Goal: Information Seeking & Learning: Compare options

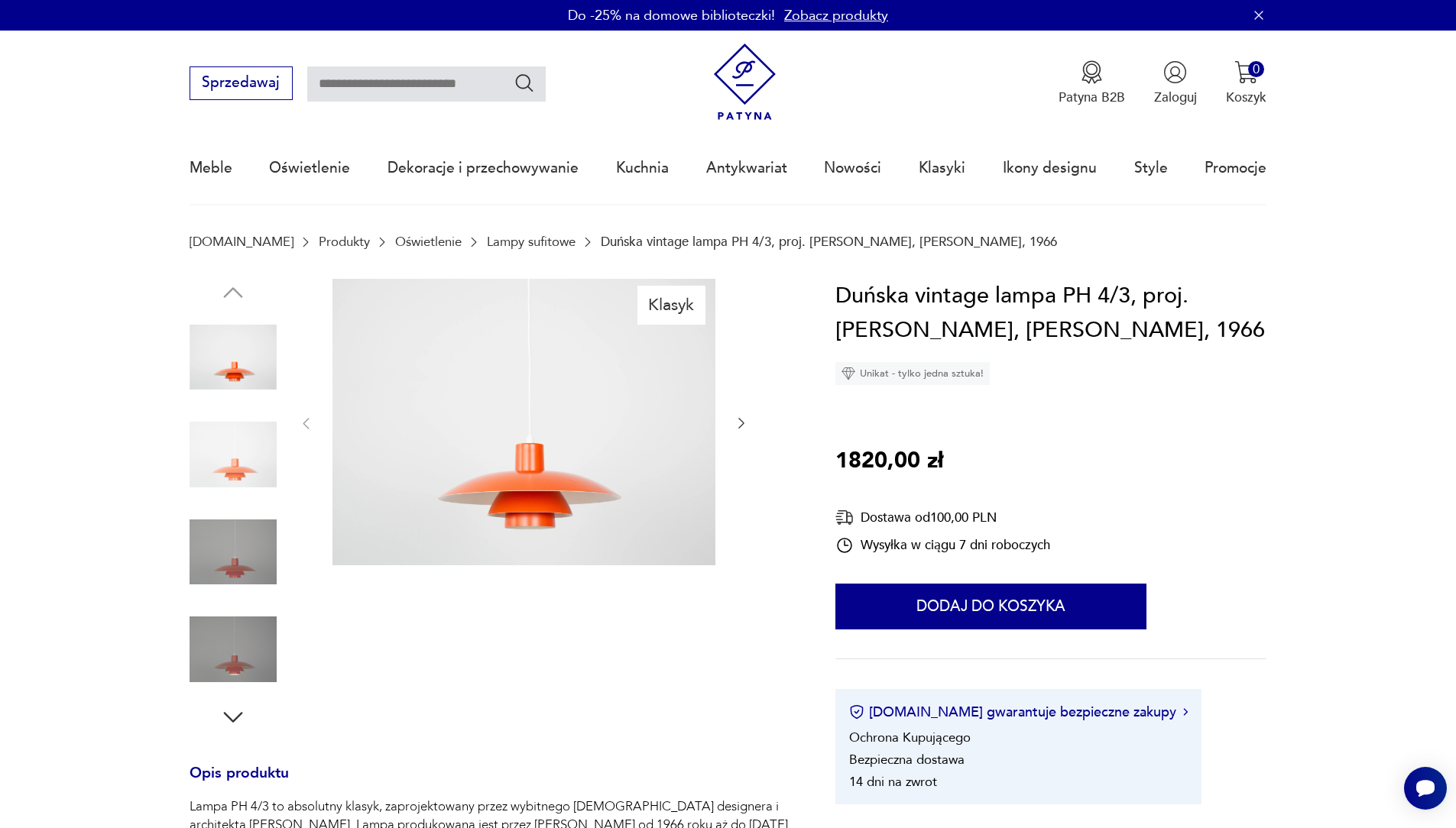
click at [395, 239] on link "Oświetlenie" at bounding box center [429, 242] width 66 height 15
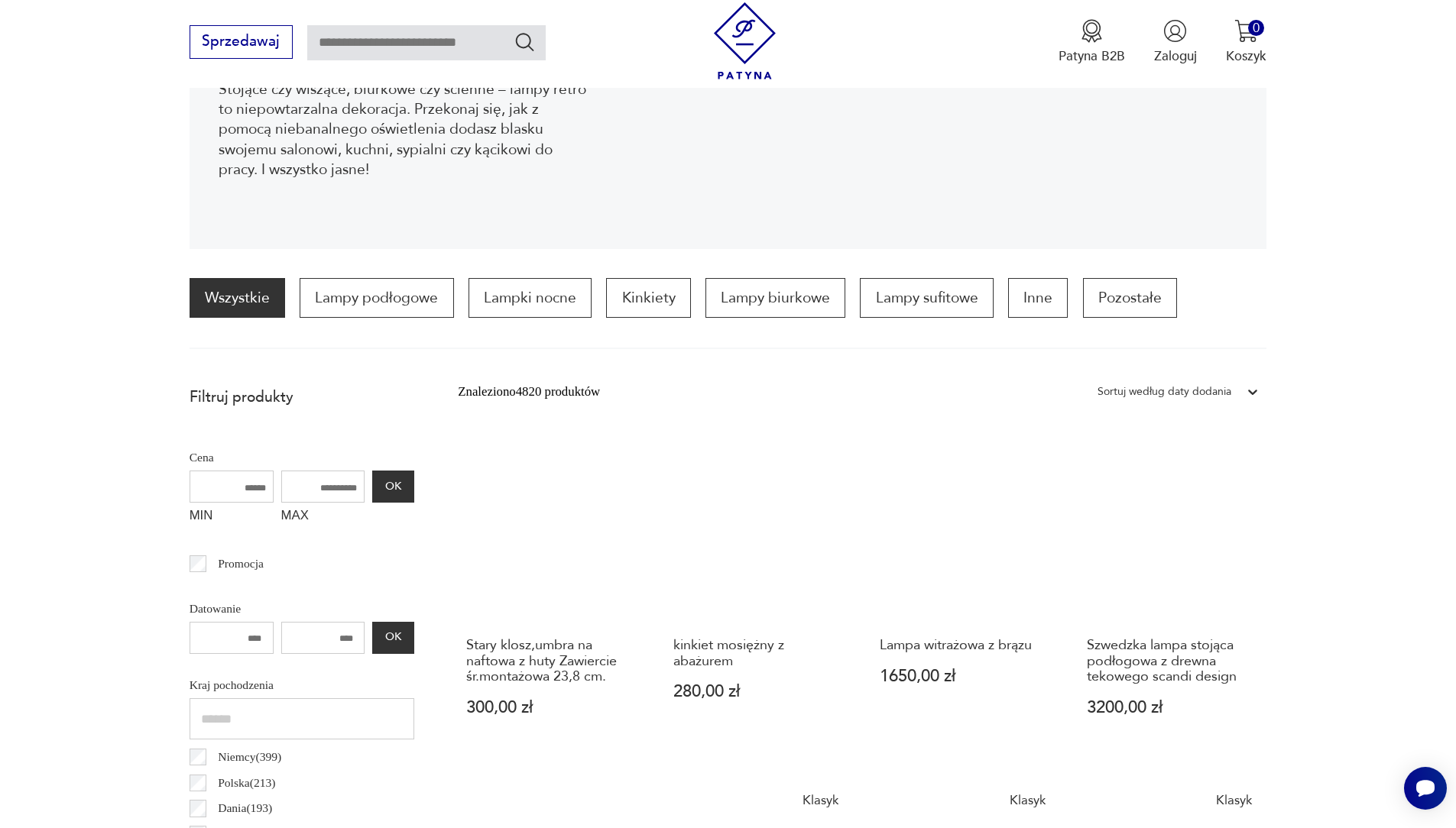
scroll to position [306, 0]
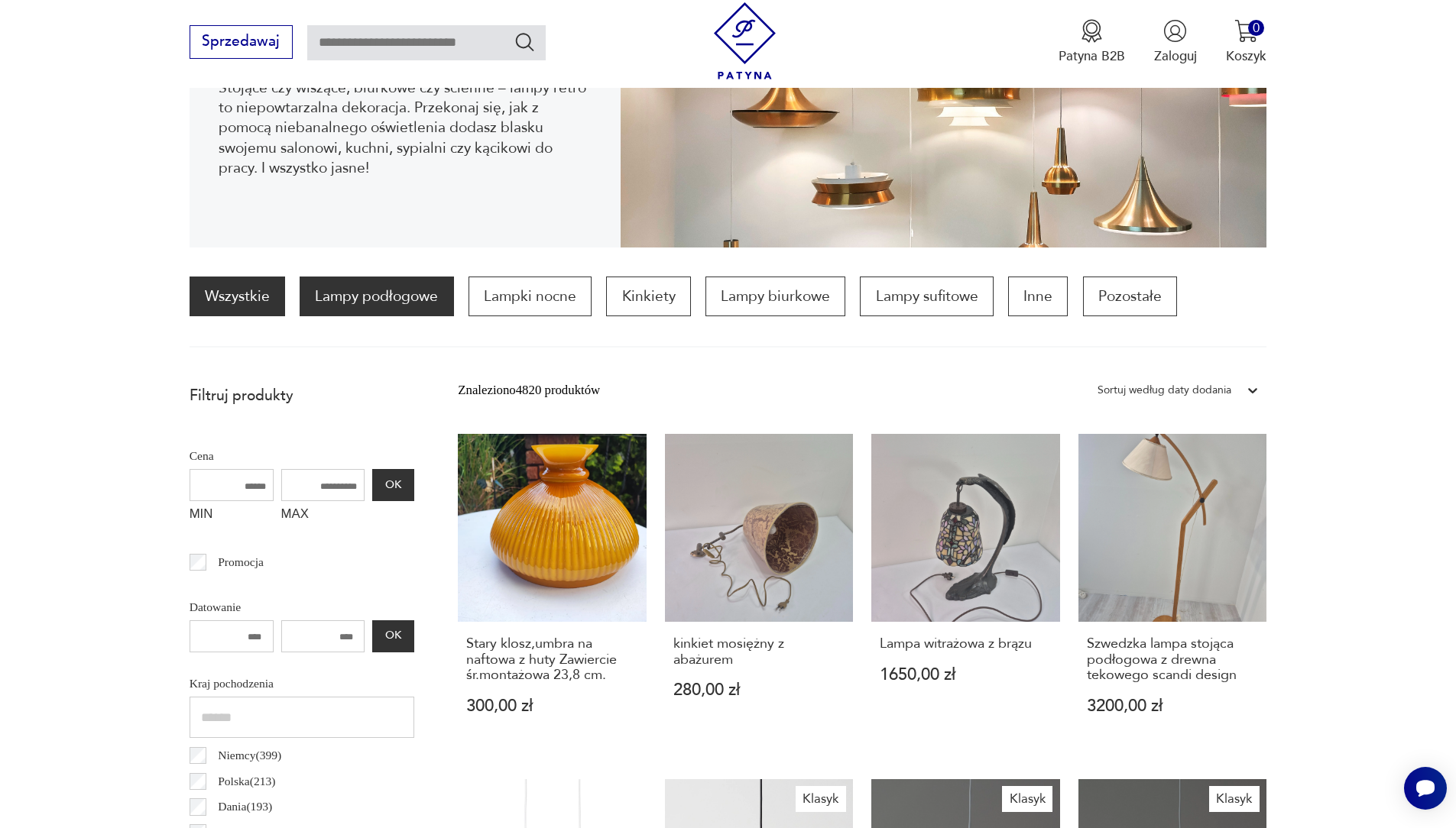
click at [409, 298] on p "Lampy podłogowe" at bounding box center [376, 297] width 154 height 40
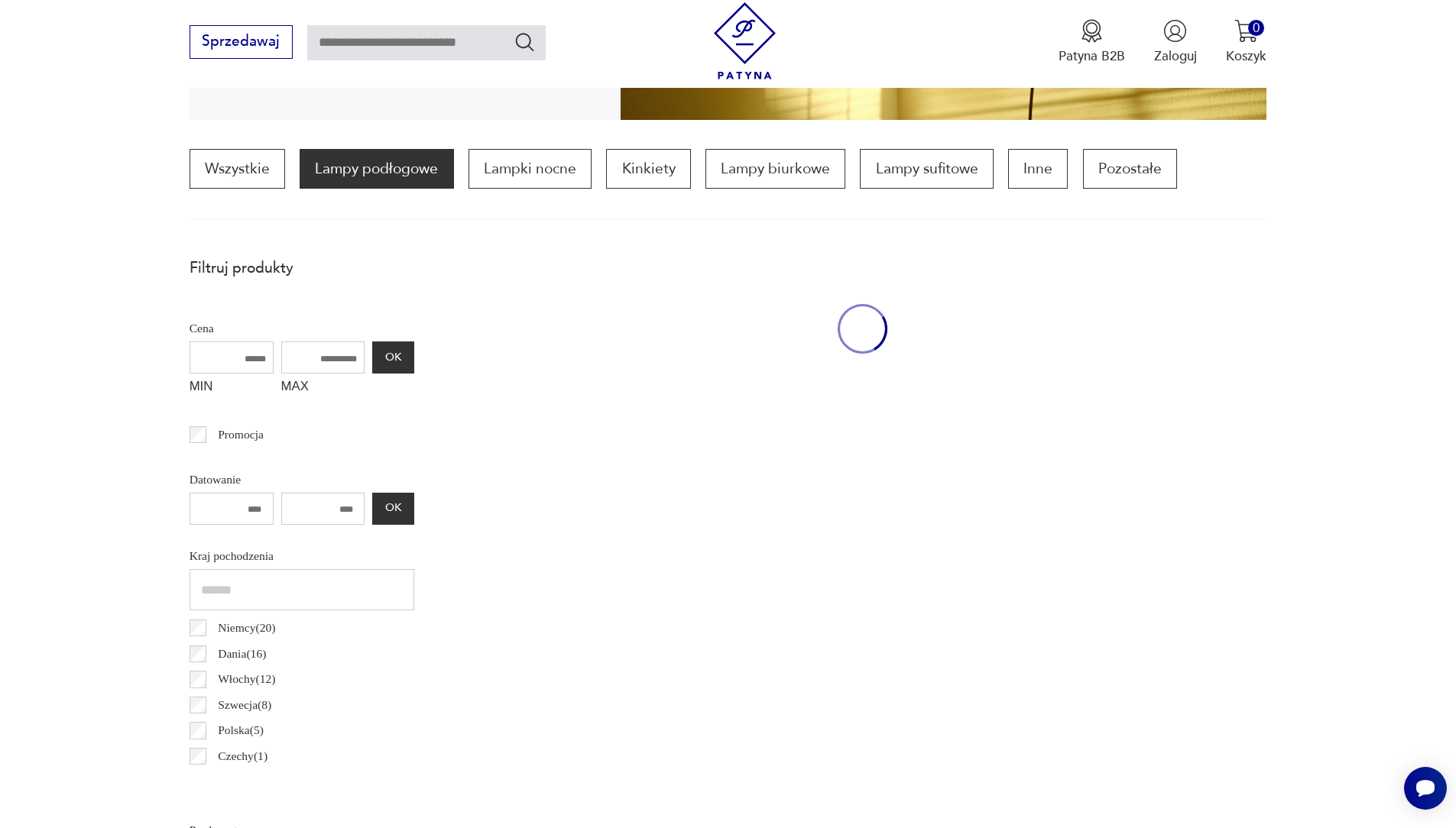
scroll to position [454, 0]
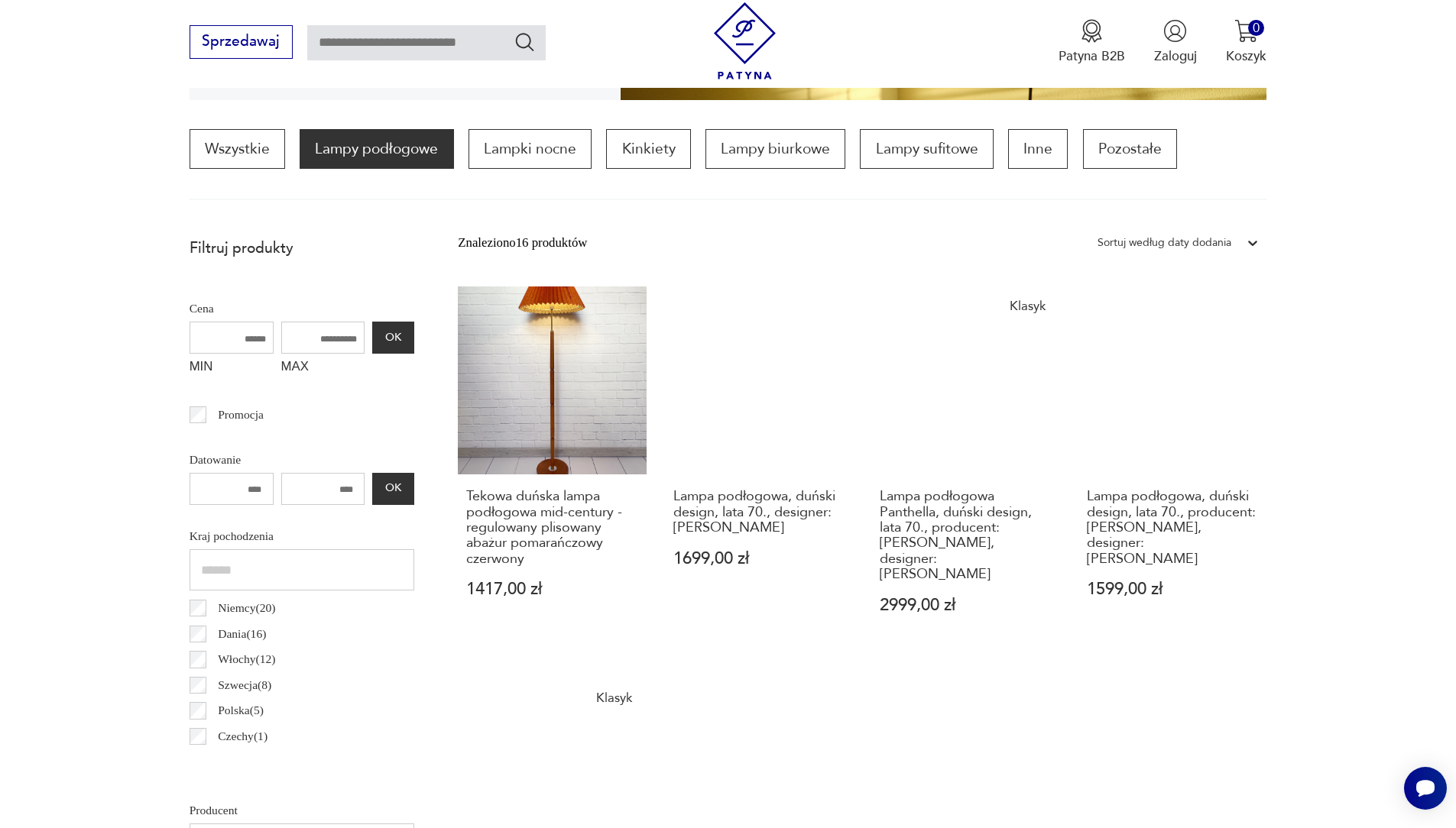
scroll to position [451, 0]
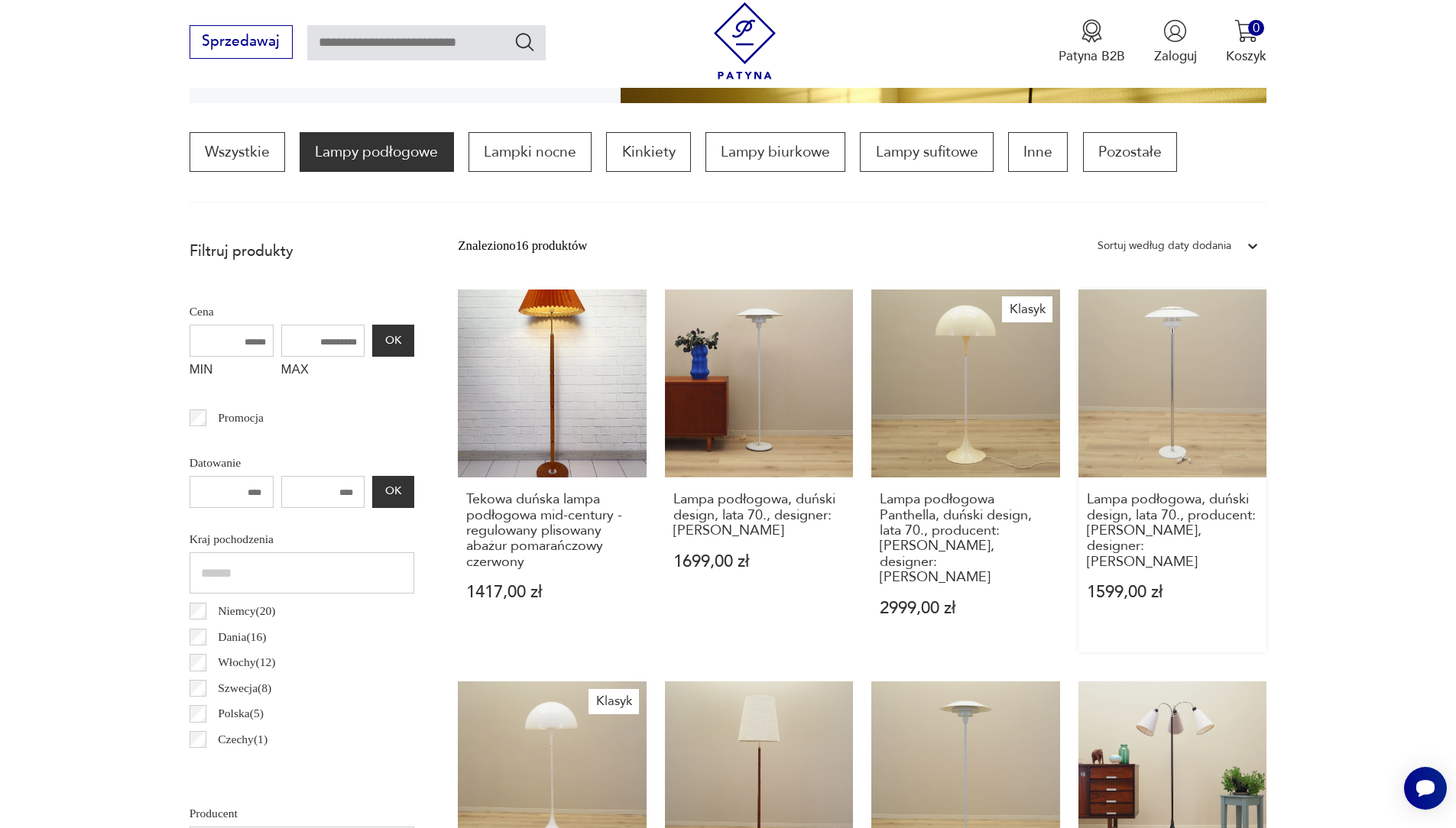
click at [1164, 415] on link "Lampa podłogowa, duński design, lata 70., producent: [PERSON_NAME], designer: […" at bounding box center [1173, 471] width 189 height 363
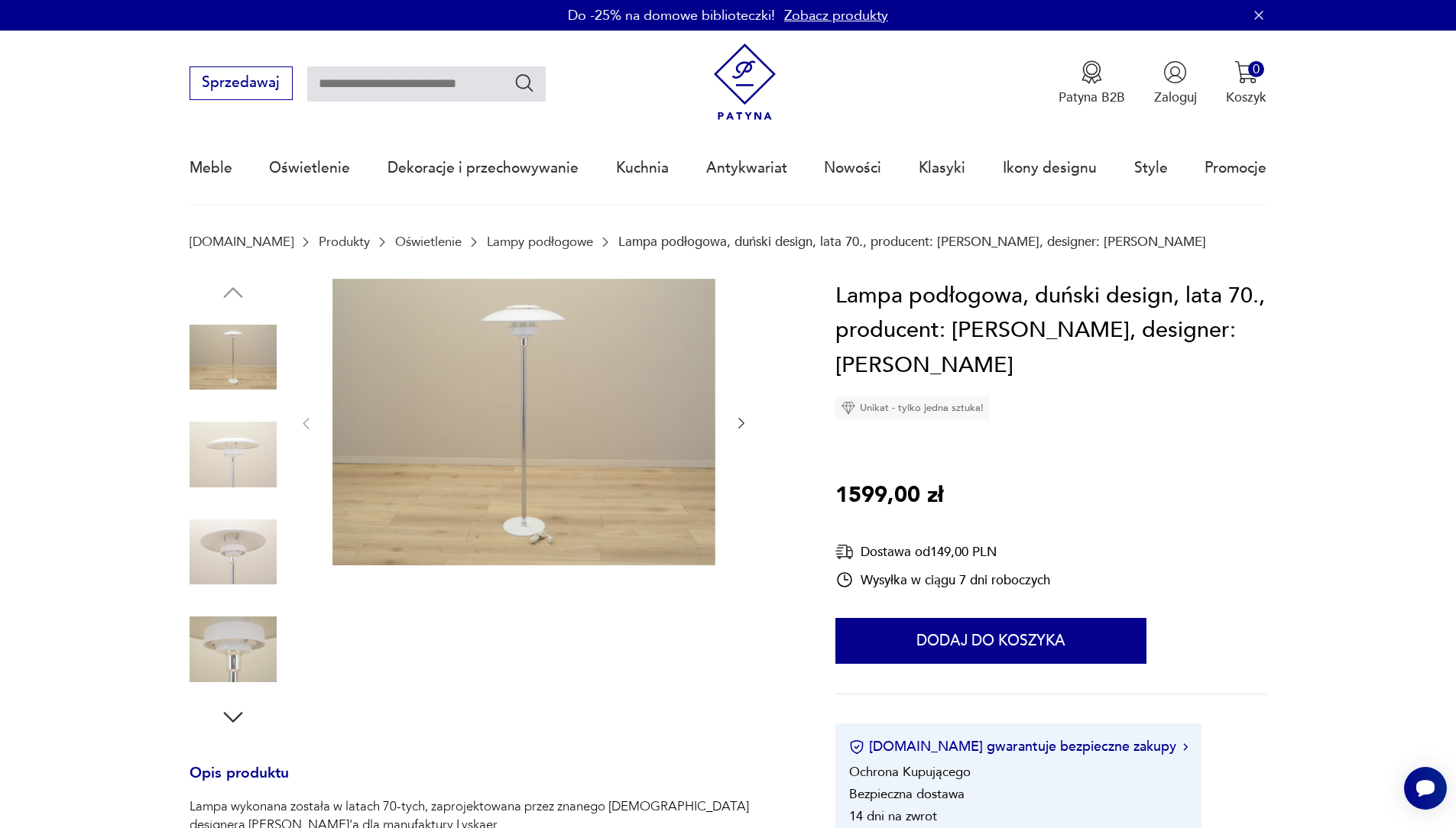
click at [743, 420] on icon "button" at bounding box center [742, 423] width 16 height 16
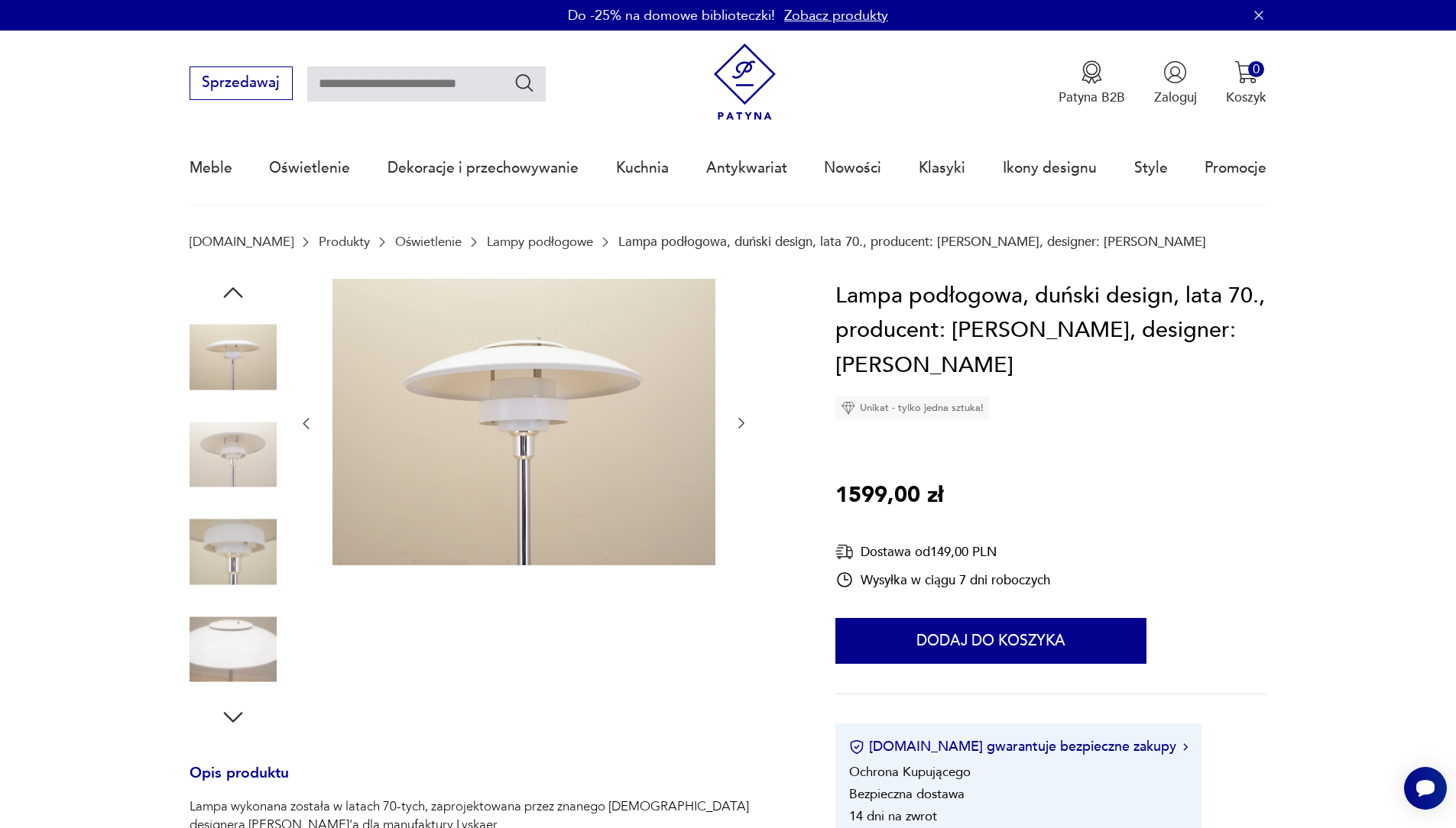
click at [741, 422] on icon "button" at bounding box center [742, 423] width 16 height 16
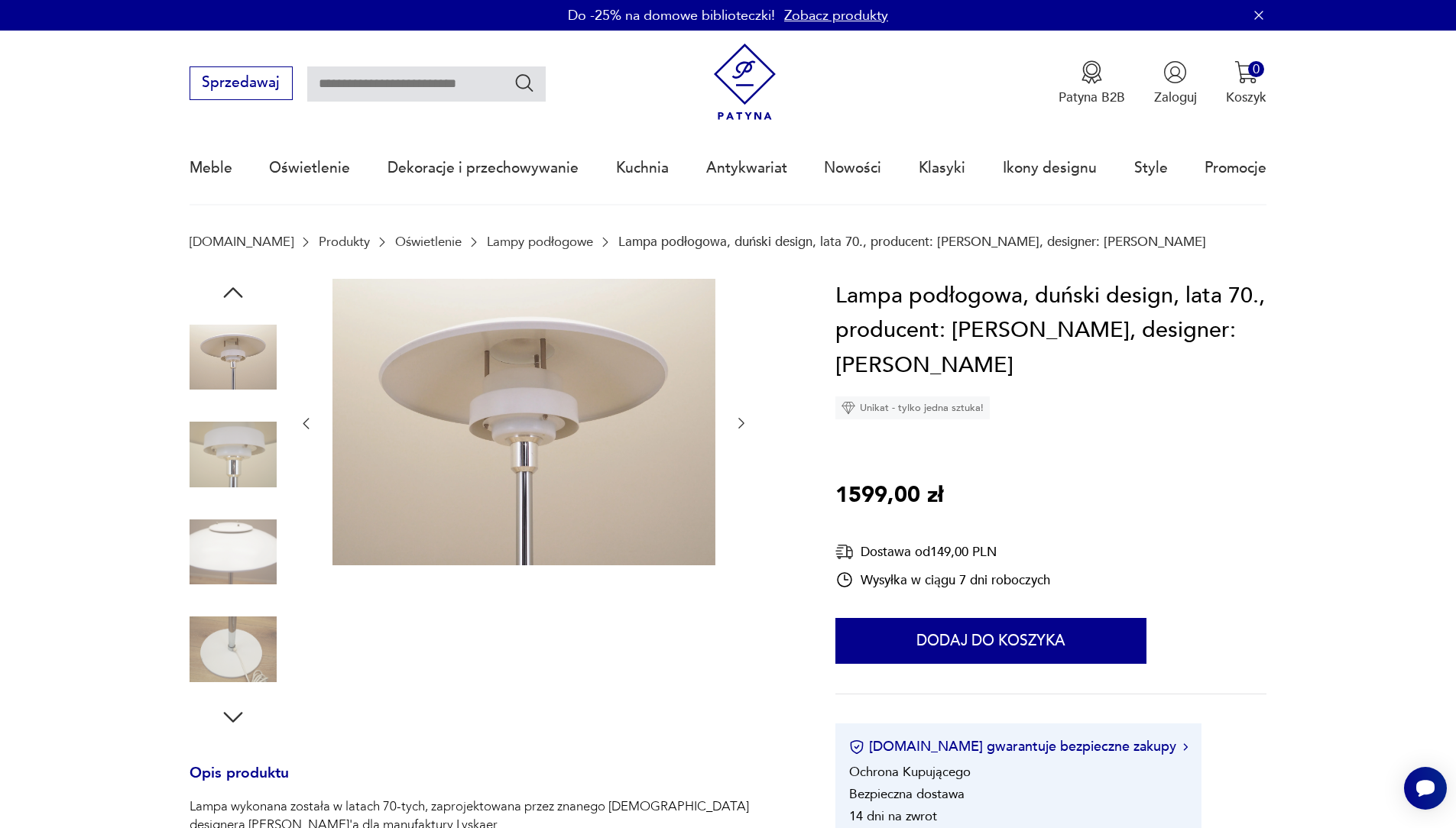
click at [741, 423] on icon "button" at bounding box center [742, 423] width 16 height 16
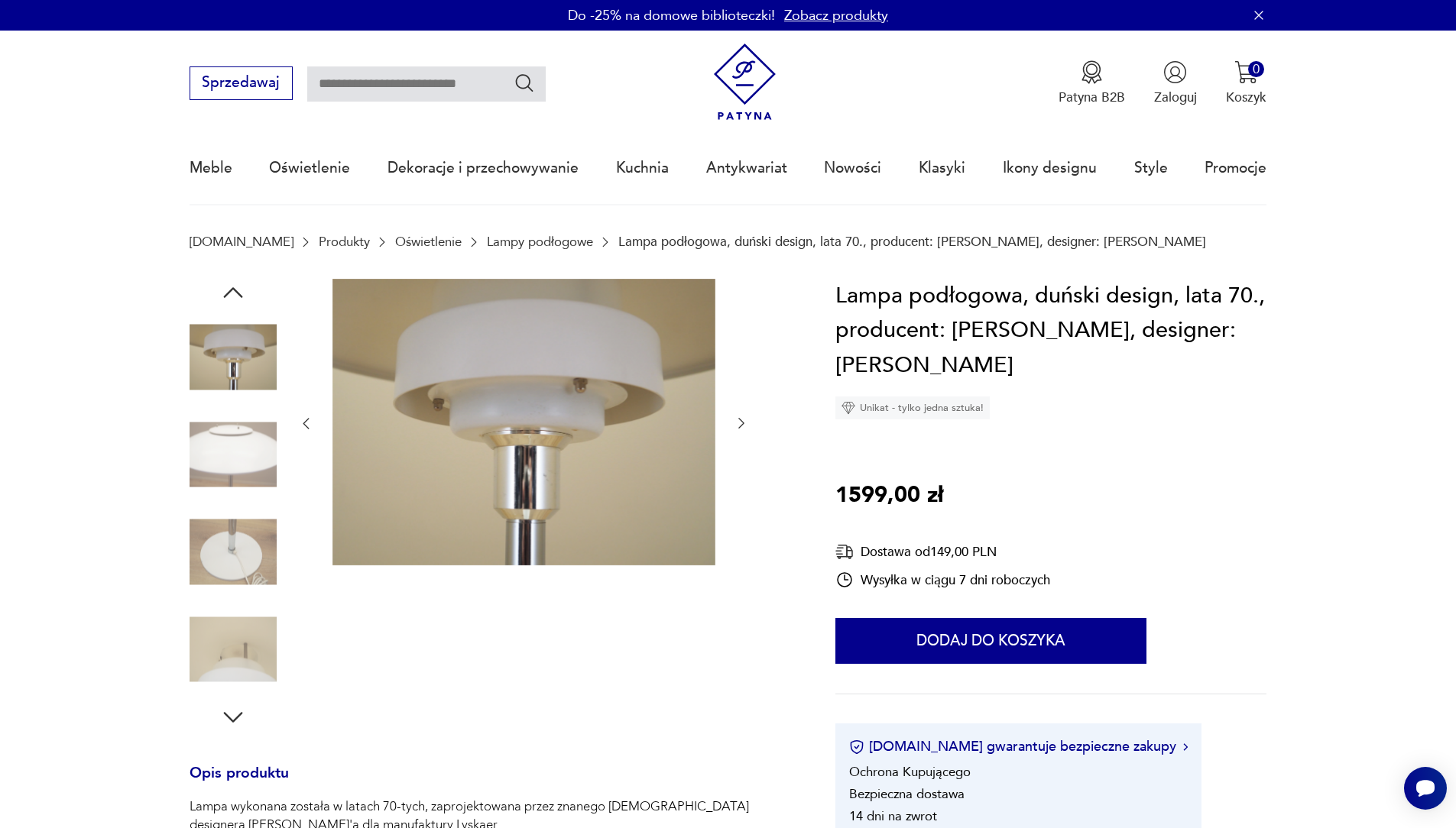
click at [740, 422] on icon "button" at bounding box center [742, 423] width 16 height 16
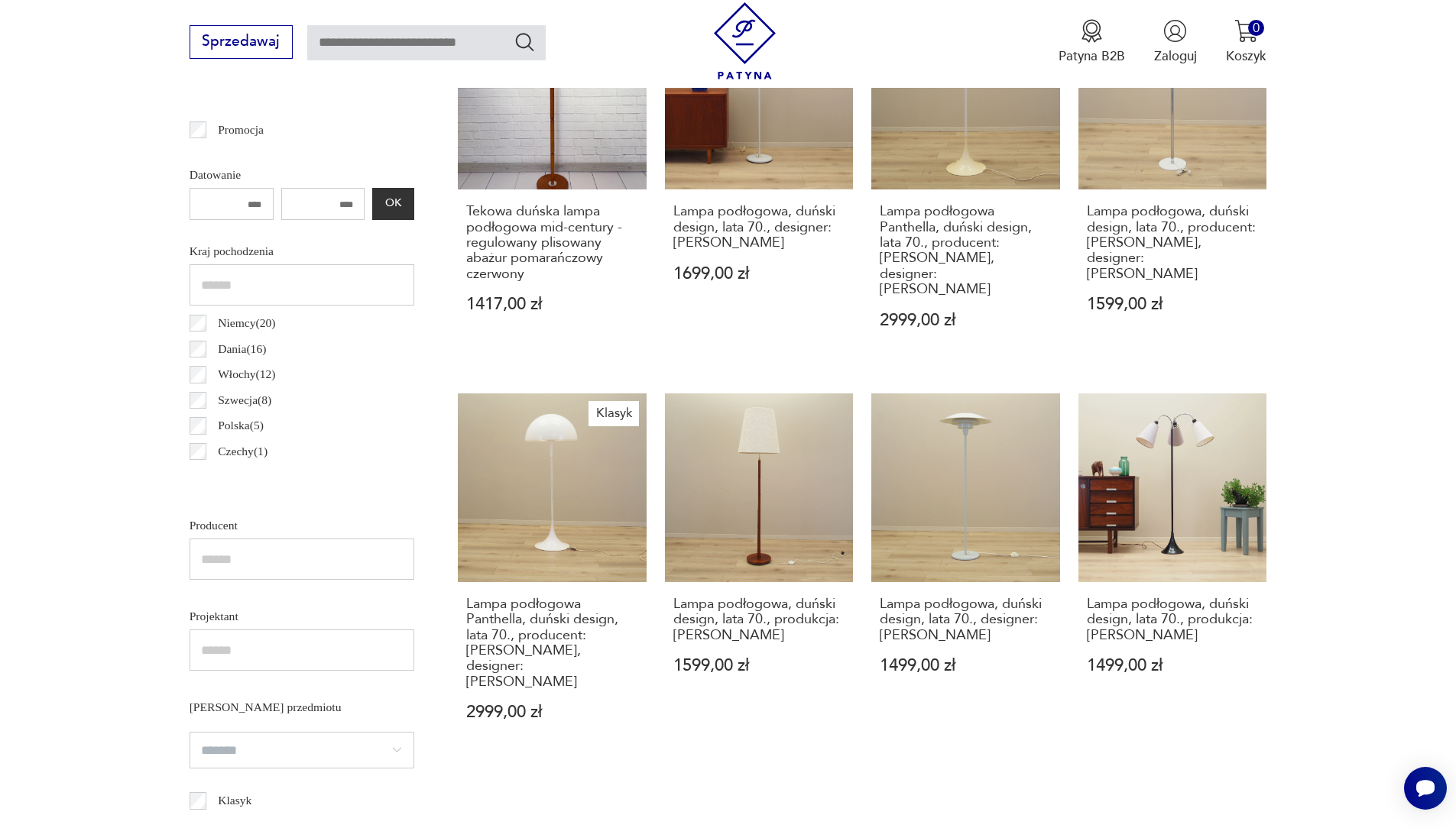
scroll to position [730, 0]
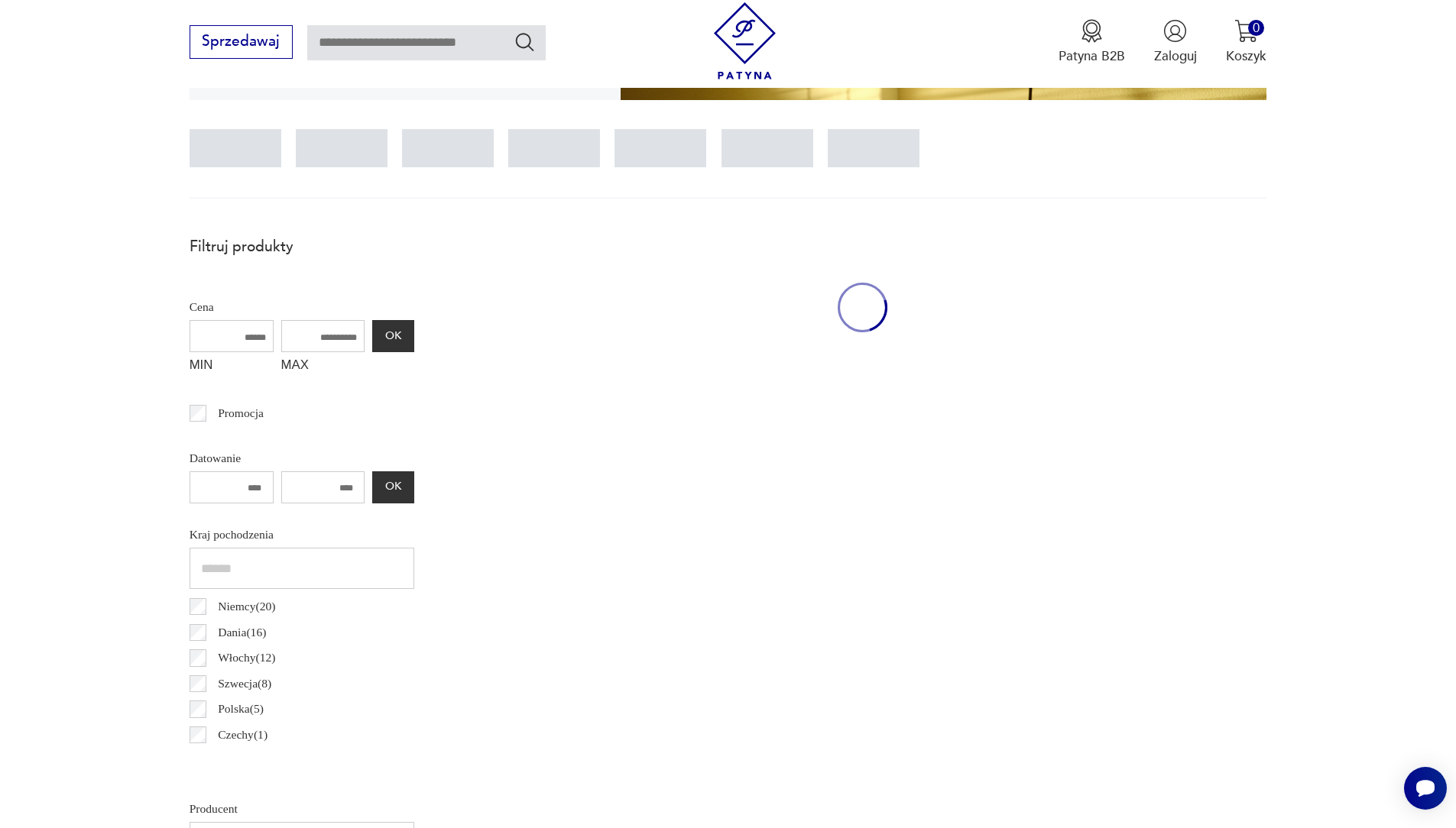
scroll to position [452, 0]
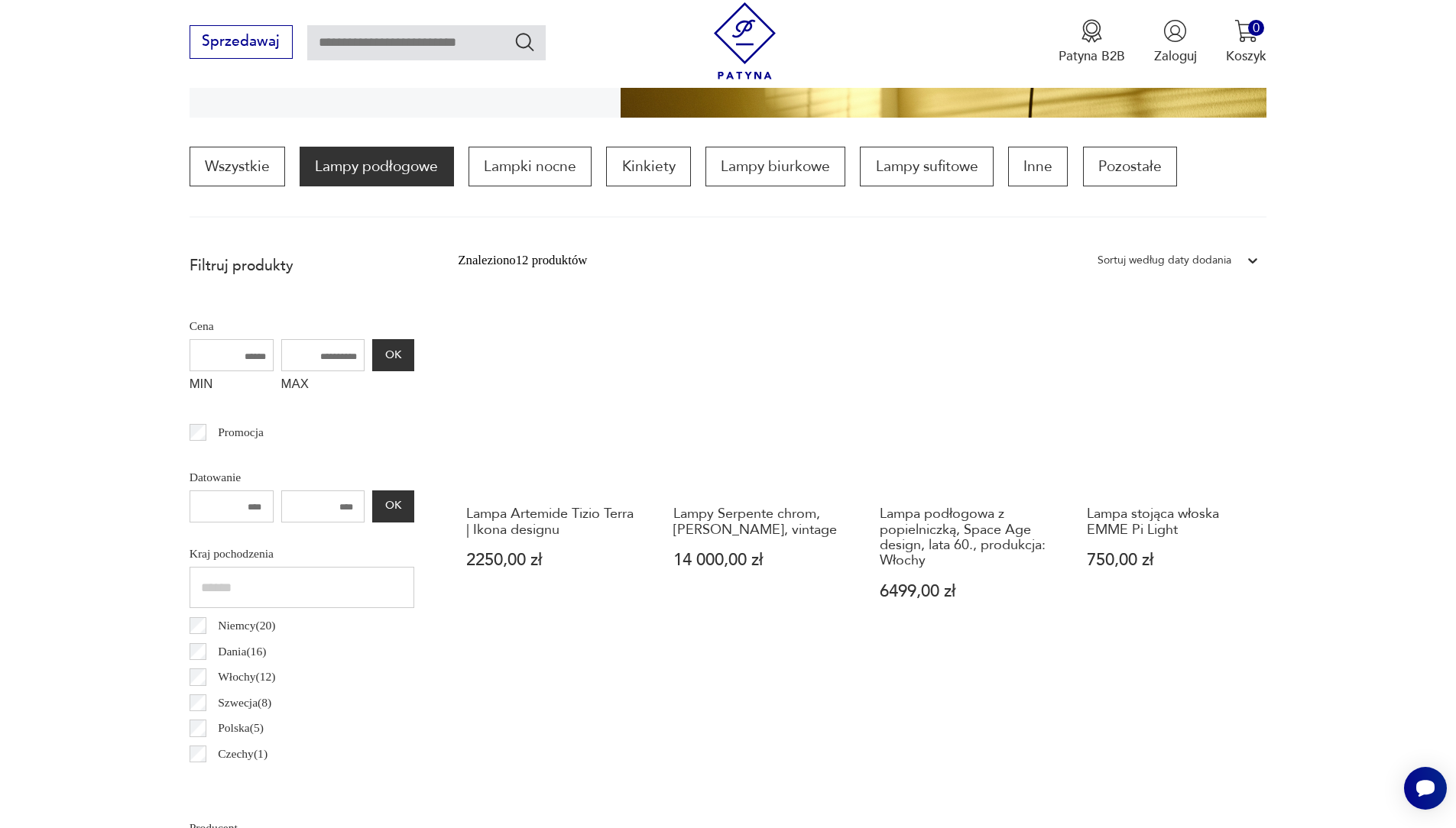
scroll to position [427, 0]
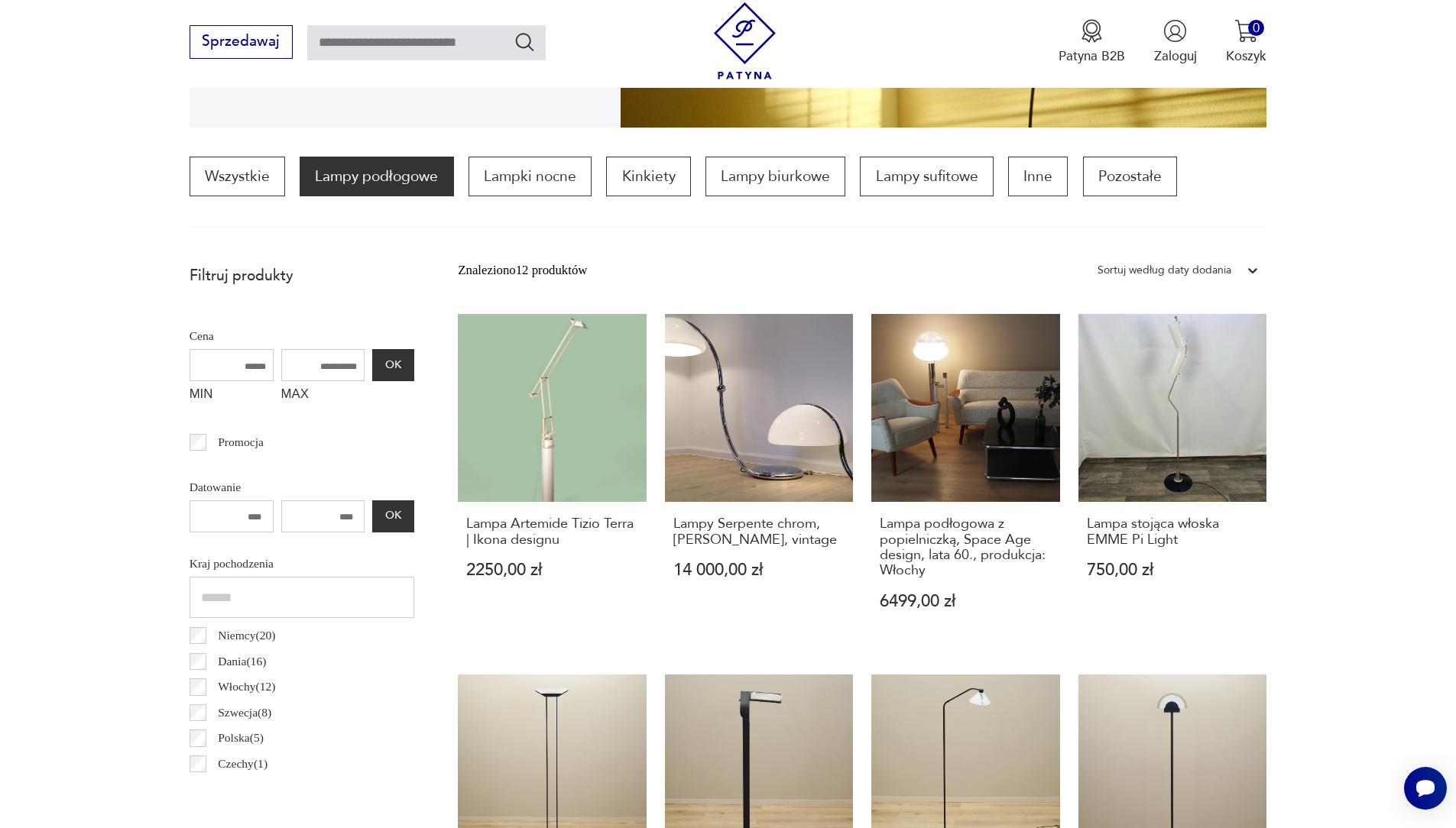
scroll to position [454, 0]
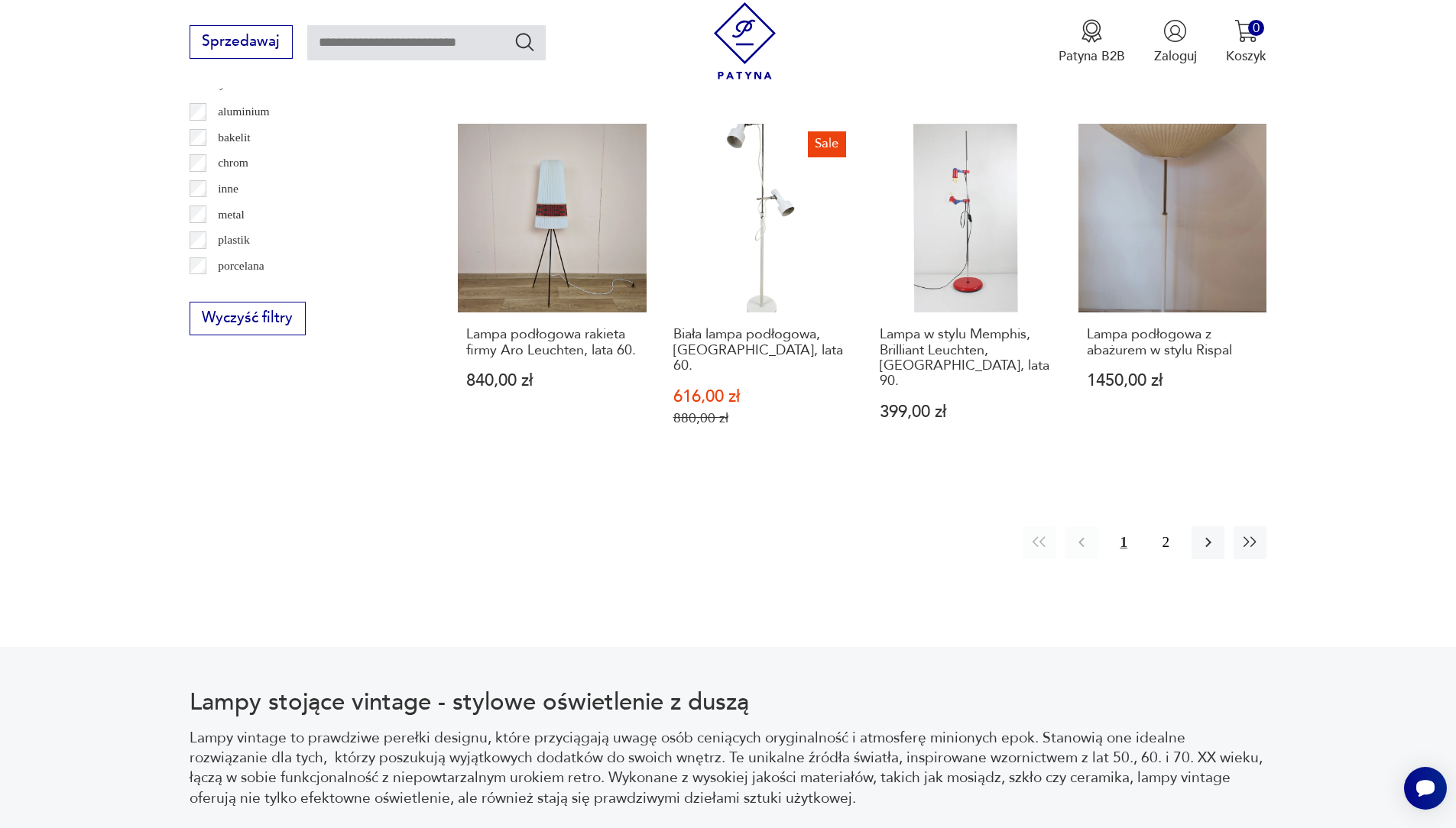
scroll to position [1731, 0]
click at [1210, 532] on icon "button" at bounding box center [1208, 541] width 18 height 18
